Goal: Transaction & Acquisition: Obtain resource

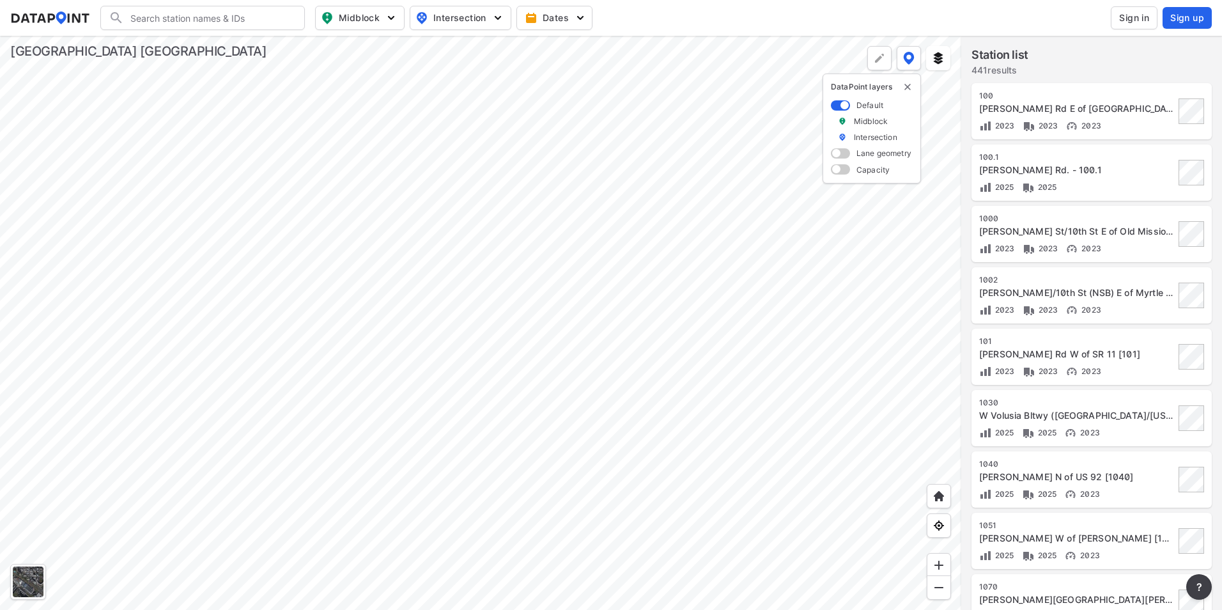
click at [671, 309] on div at bounding box center [480, 323] width 961 height 574
click at [488, 288] on div at bounding box center [480, 323] width 961 height 574
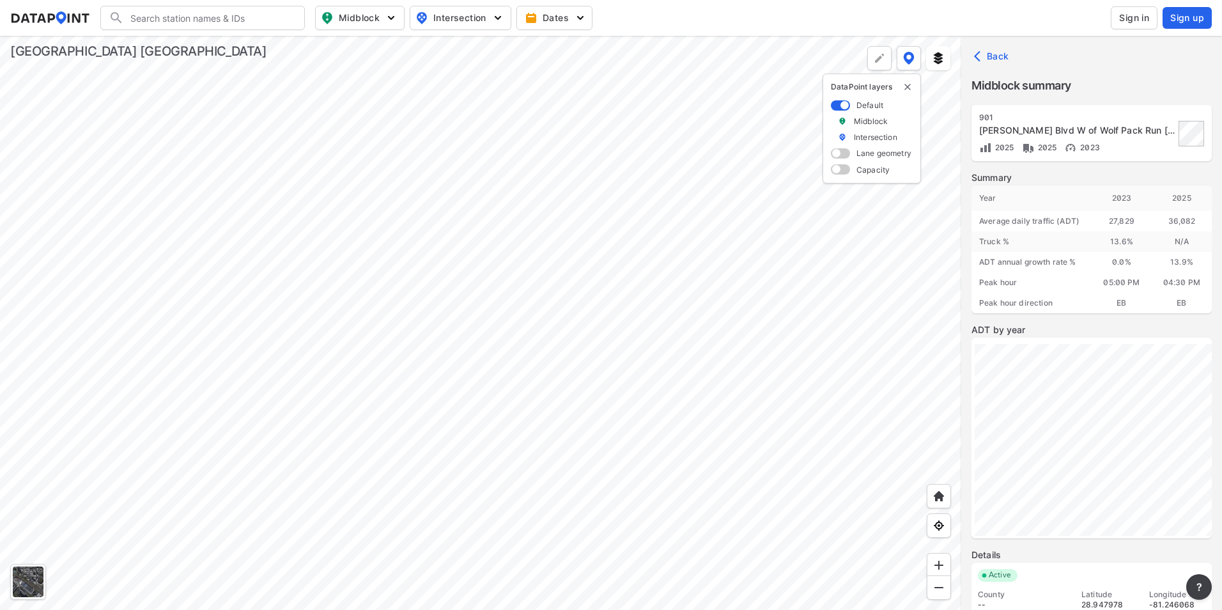
click at [600, 337] on div at bounding box center [480, 323] width 961 height 574
click at [486, 320] on div at bounding box center [480, 323] width 961 height 574
click at [635, 287] on div at bounding box center [480, 323] width 961 height 574
click at [1129, 15] on span "Sign in" at bounding box center [1134, 18] width 30 height 13
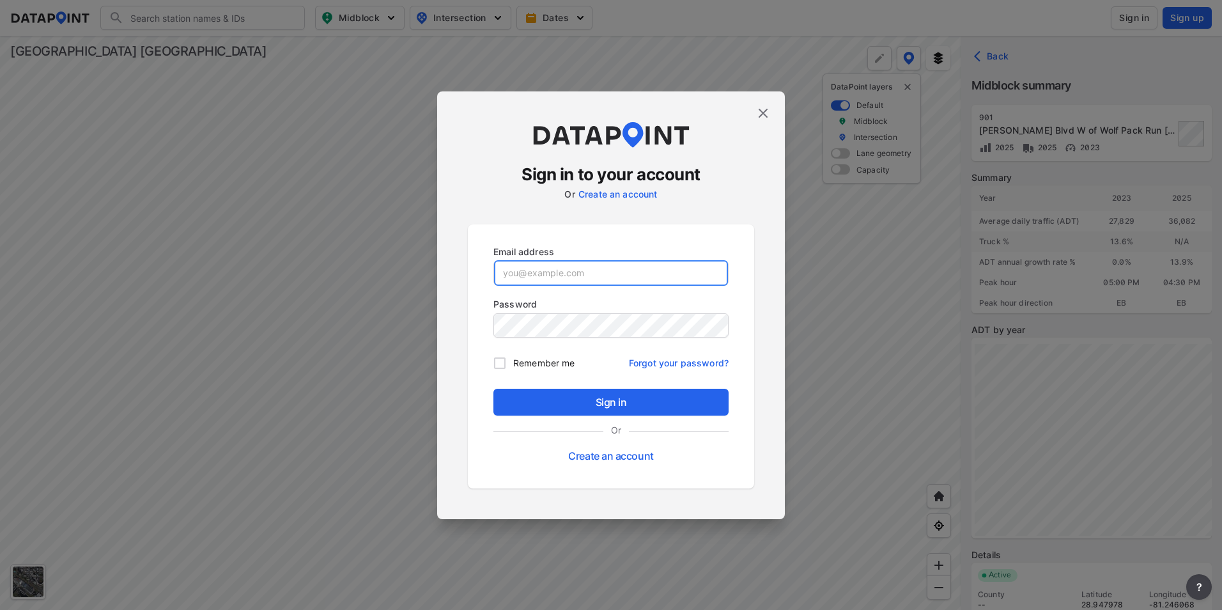
click at [562, 270] on input "email" at bounding box center [611, 273] width 234 height 26
type input "[EMAIL_ADDRESS][PERSON_NAME][DOMAIN_NAME]"
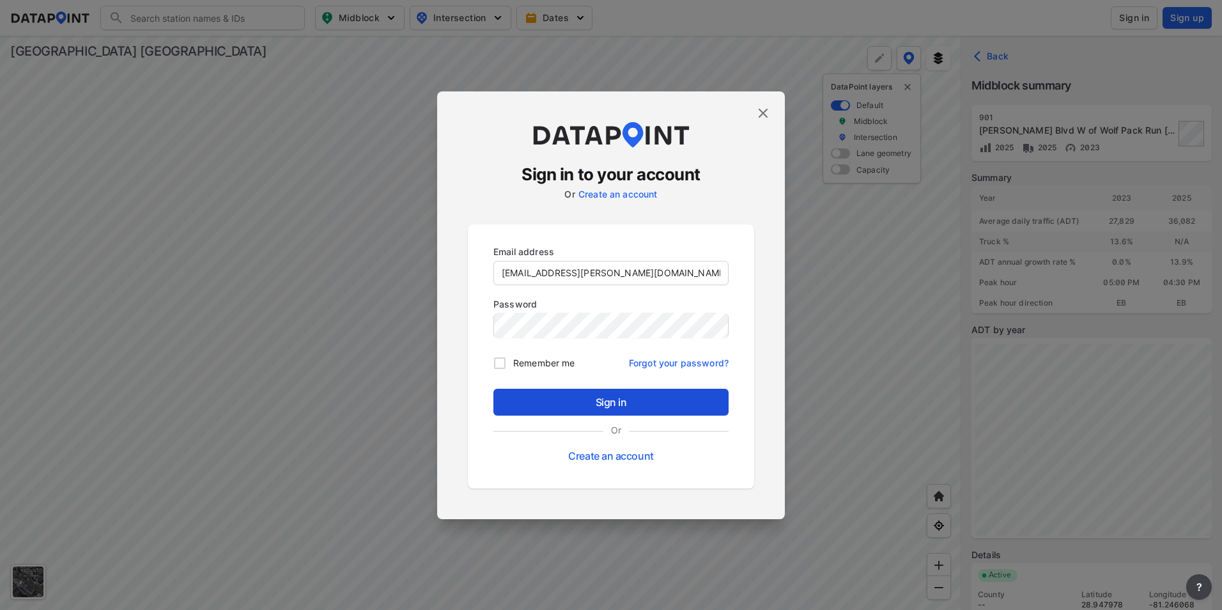
click at [632, 399] on span "Sign in" at bounding box center [611, 401] width 215 height 15
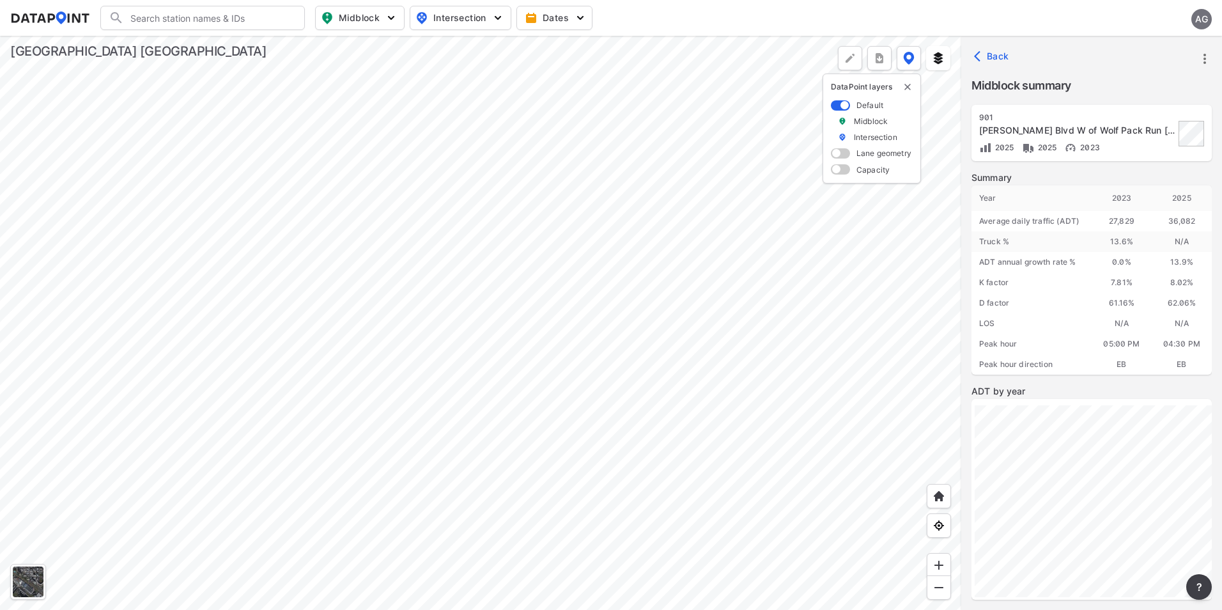
click at [543, 444] on div at bounding box center [480, 323] width 961 height 574
click at [628, 368] on div at bounding box center [480, 323] width 961 height 574
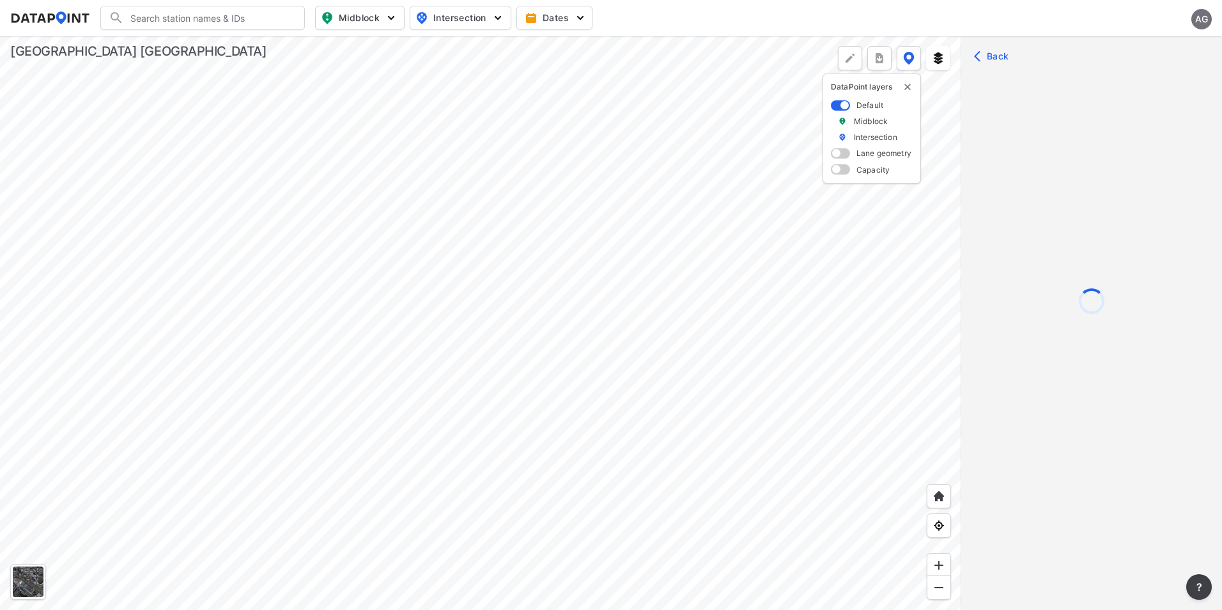
click at [628, 349] on div at bounding box center [480, 323] width 961 height 574
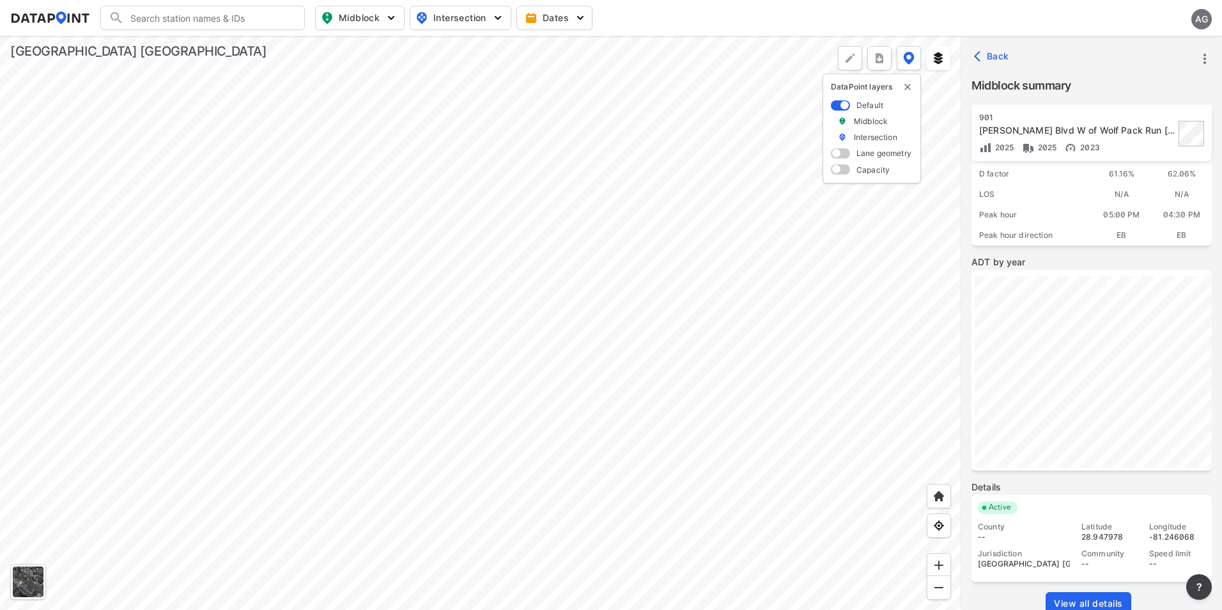
scroll to position [151, 0]
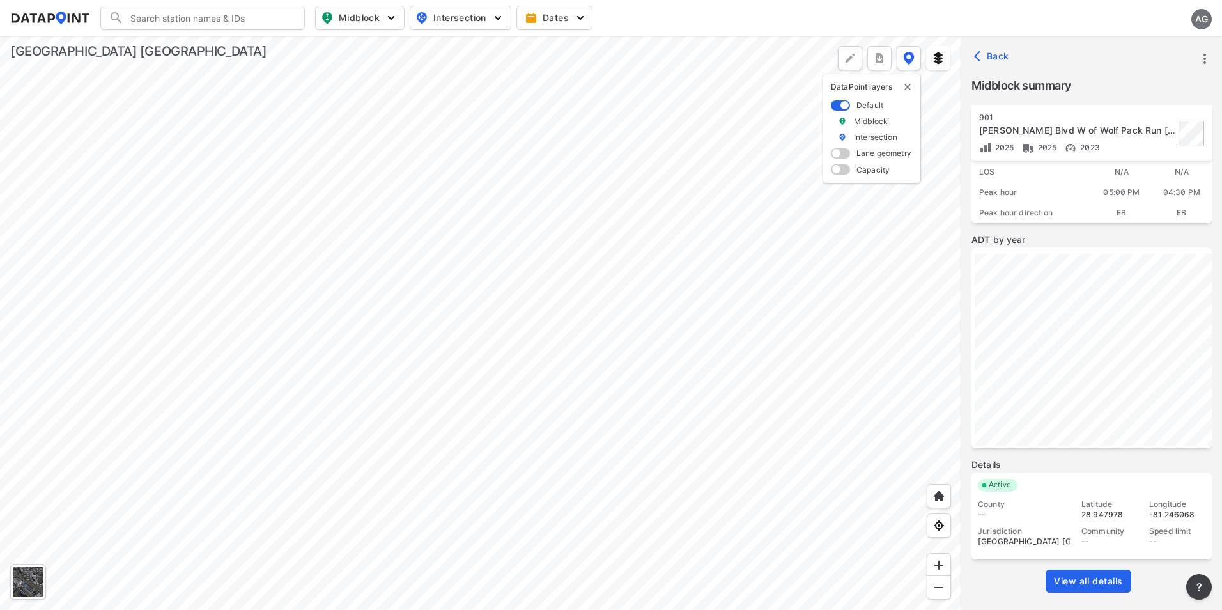
click at [1086, 579] on span "View all details" at bounding box center [1088, 581] width 69 height 13
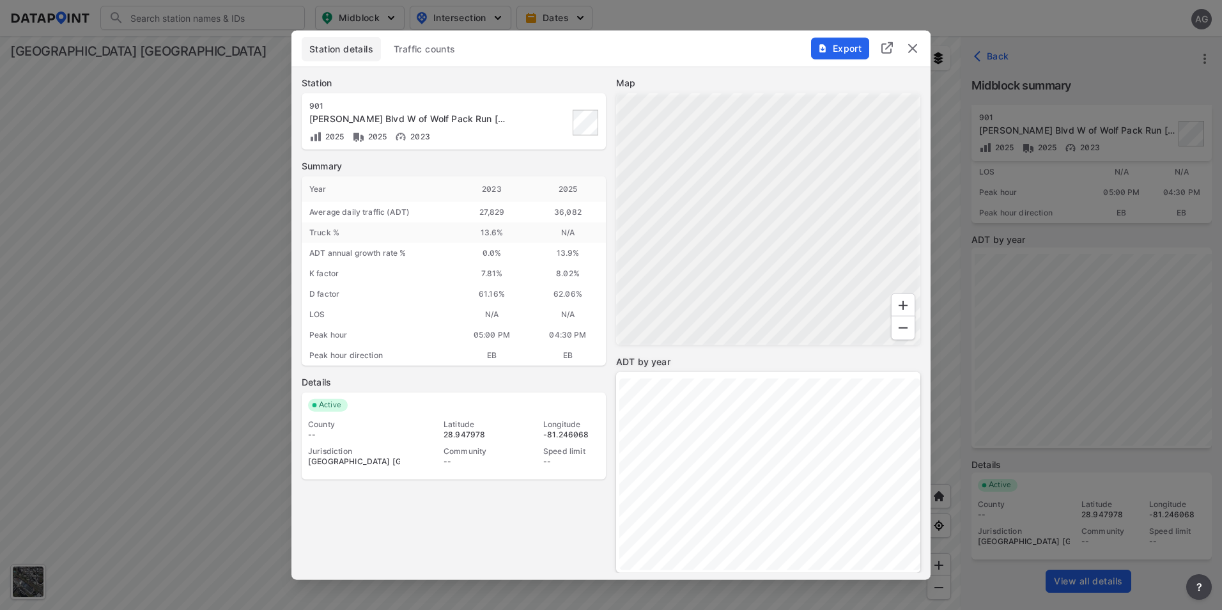
click at [415, 47] on span "Traffic counts" at bounding box center [425, 49] width 62 height 13
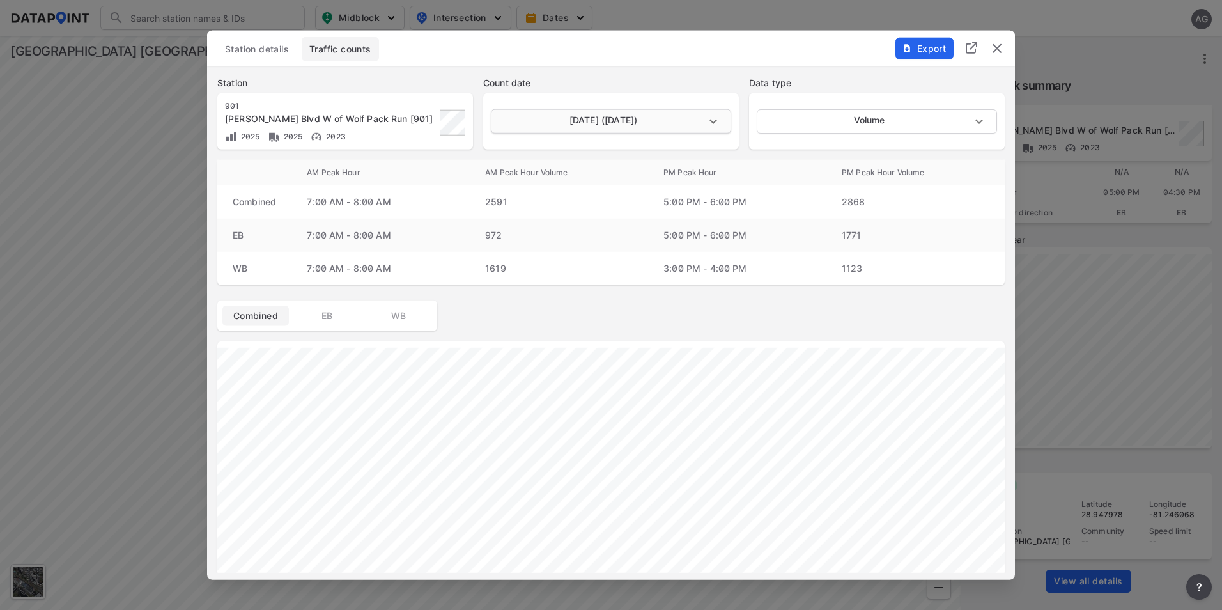
click at [709, 119] on body "Search Please enter a search term. Midblock Intersection Dates AG Import Data T…" at bounding box center [611, 305] width 1222 height 610
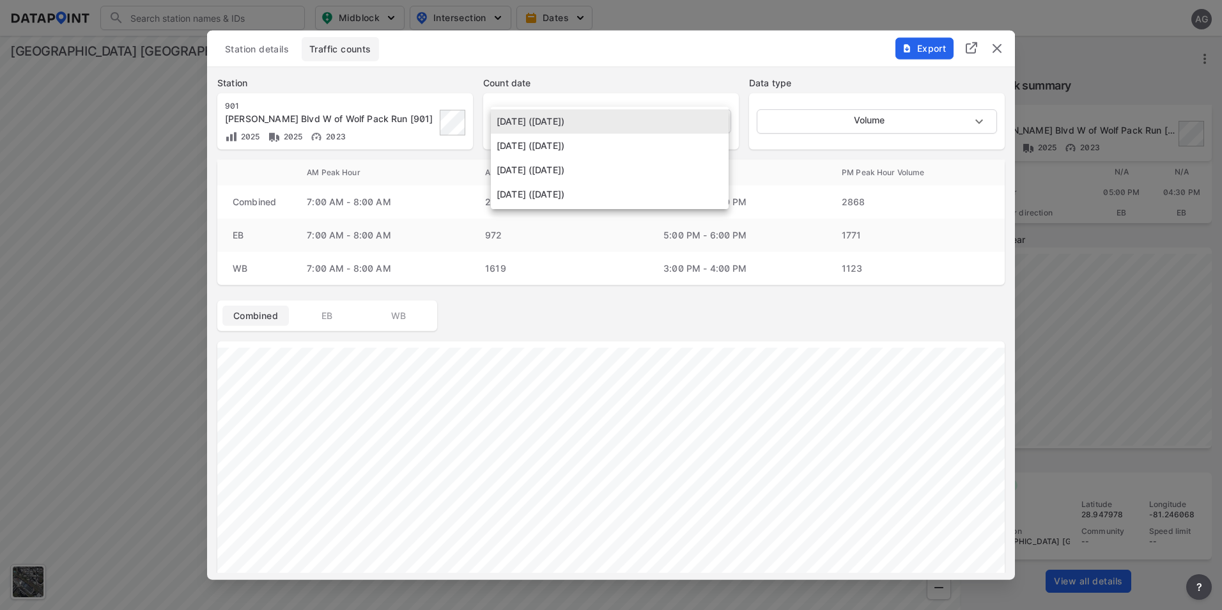
click at [594, 175] on li "[DATE] ([DATE])" at bounding box center [610, 170] width 238 height 24
type input "[DATE]"
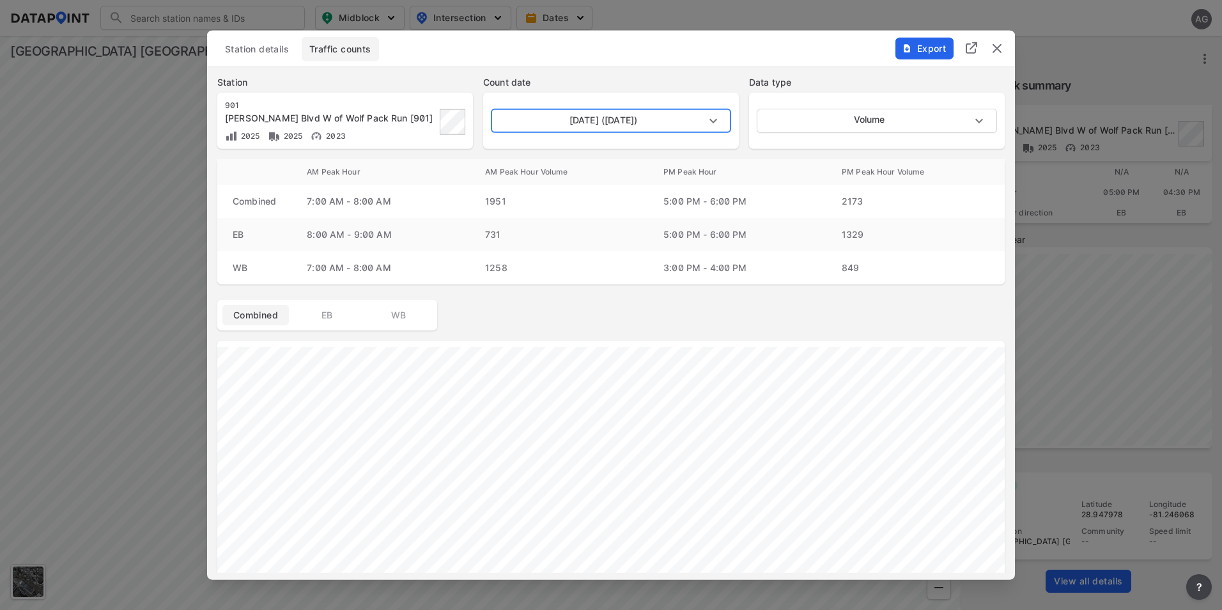
scroll to position [0, 0]
click at [922, 49] on span "Export" at bounding box center [924, 48] width 43 height 13
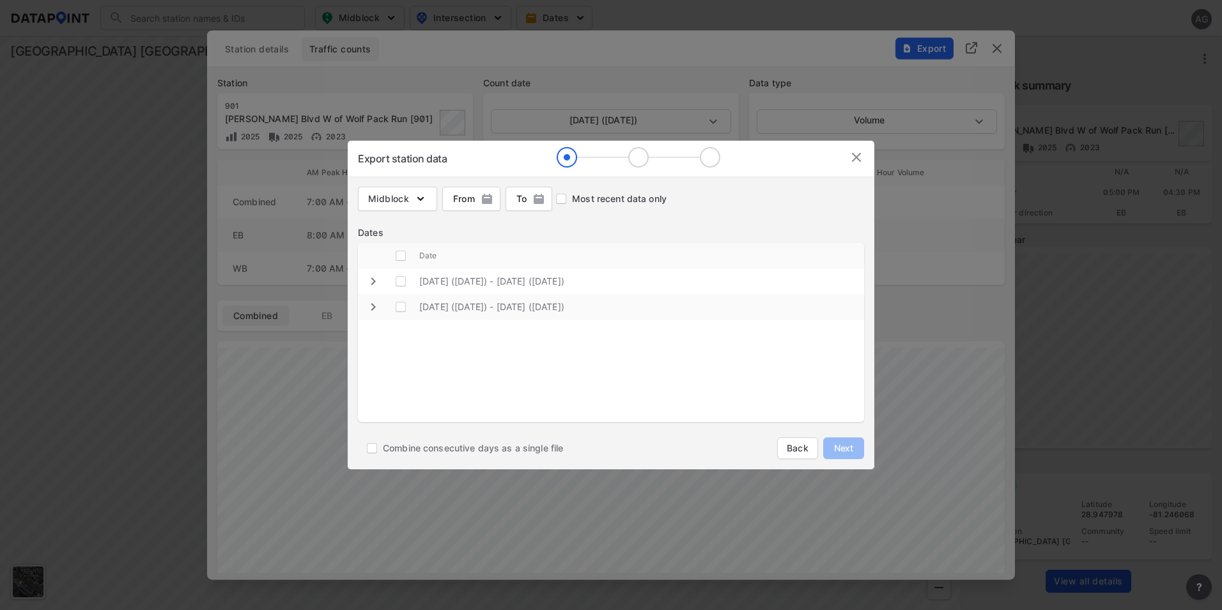
click at [376, 304] on icon "expand row" at bounding box center [373, 306] width 15 height 15
click at [411, 327] on input "decorative checkbox" at bounding box center [411, 332] width 24 height 24
checkbox input "true"
click at [412, 355] on input "decorative checkbox" at bounding box center [411, 358] width 24 height 24
checkbox input "true"
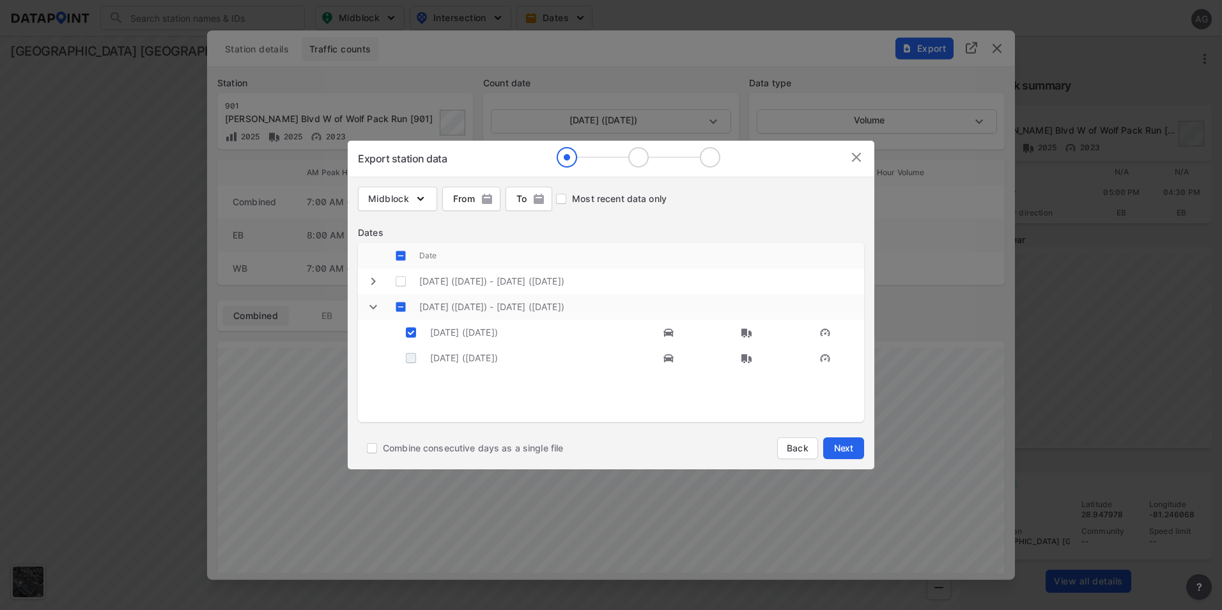
checkbox \(Thursday\) "true"
click at [856, 446] on span "Next" at bounding box center [844, 448] width 26 height 13
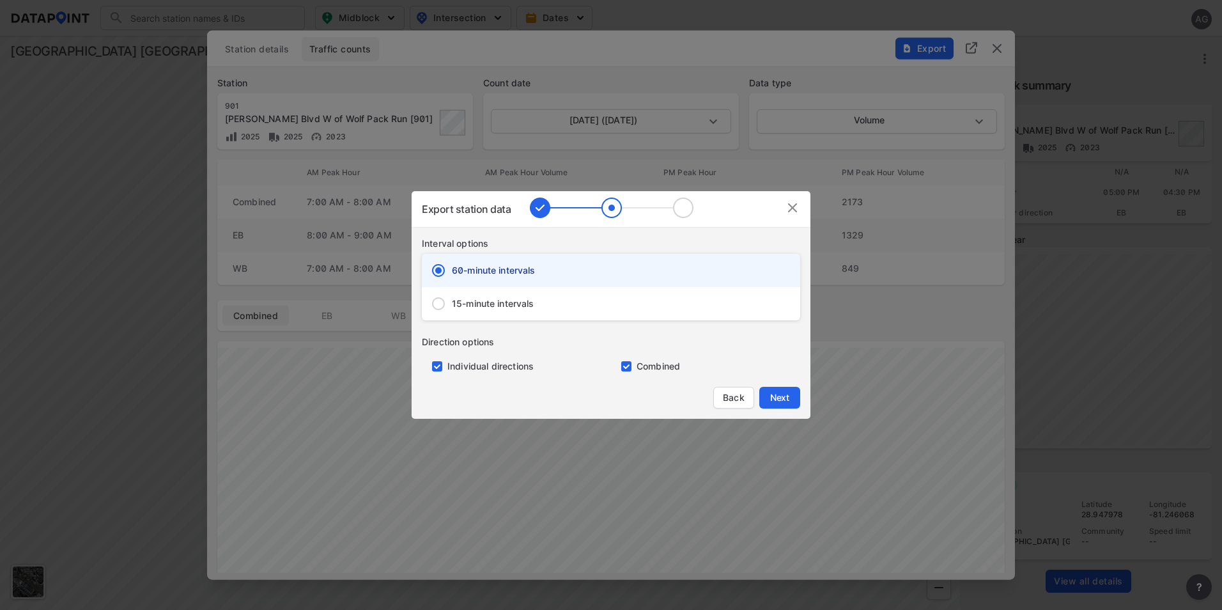
click at [505, 304] on span "15-minute intervals" at bounding box center [493, 303] width 82 height 13
click at [452, 304] on input "15-minute intervals" at bounding box center [438, 303] width 27 height 27
radio input "false"
radio input "true"
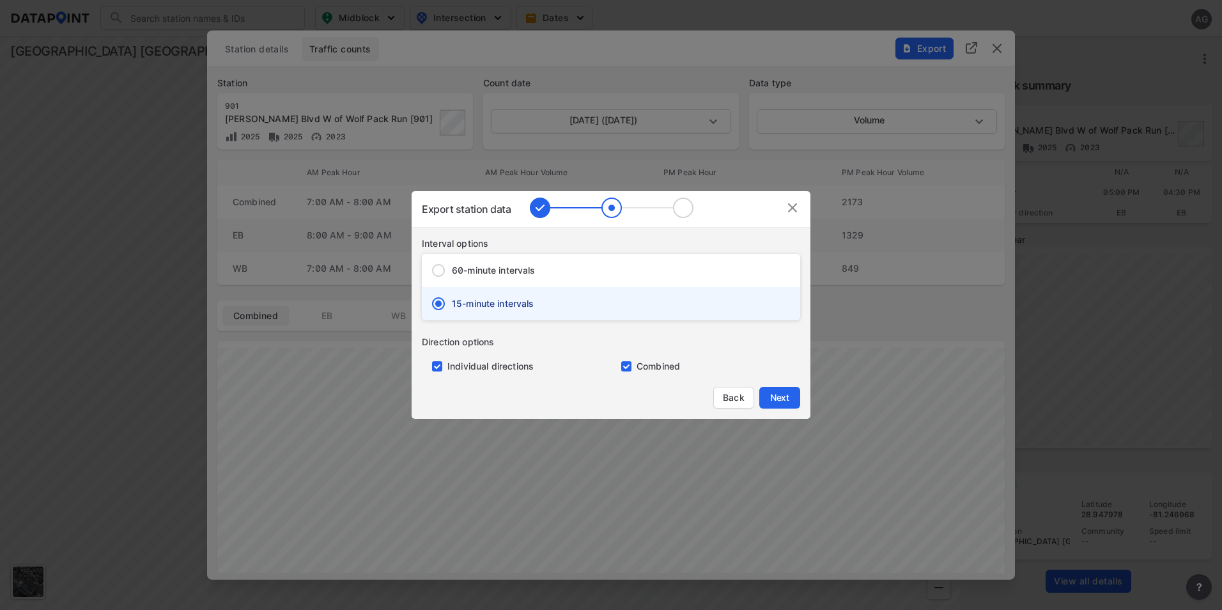
click at [433, 367] on input "primary checkbox" at bounding box center [435, 366] width 26 height 10
checkbox input "false"
click at [777, 395] on span "Next" at bounding box center [780, 397] width 26 height 13
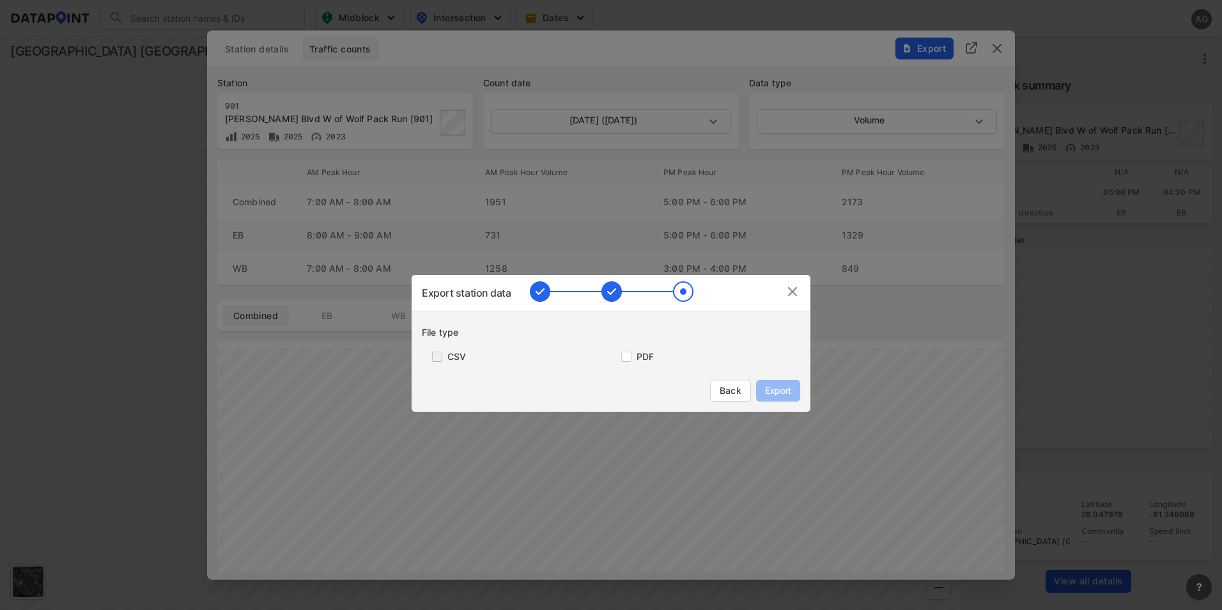
click at [435, 356] on input "primary checkbox" at bounding box center [435, 357] width 26 height 10
checkbox input "true"
click at [775, 389] on span "Export" at bounding box center [778, 390] width 29 height 13
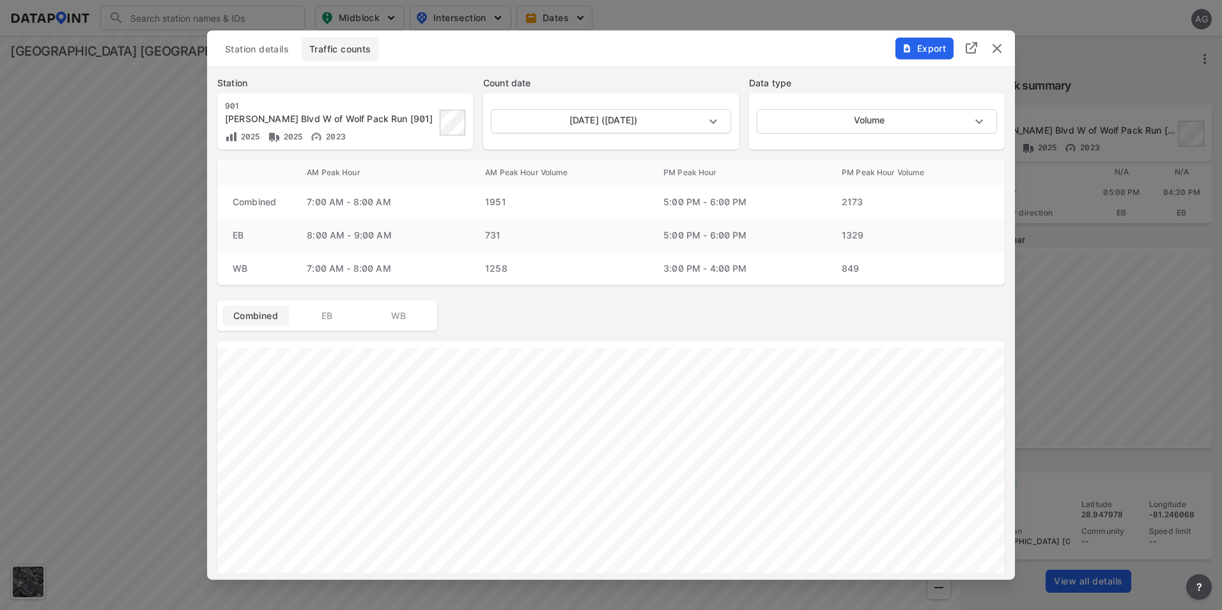
drag, startPoint x: 1125, startPoint y: 112, endPoint x: 1055, endPoint y: 103, distance: 71.0
click at [1126, 112] on div at bounding box center [611, 305] width 1222 height 610
